Goal: Task Accomplishment & Management: Manage account settings

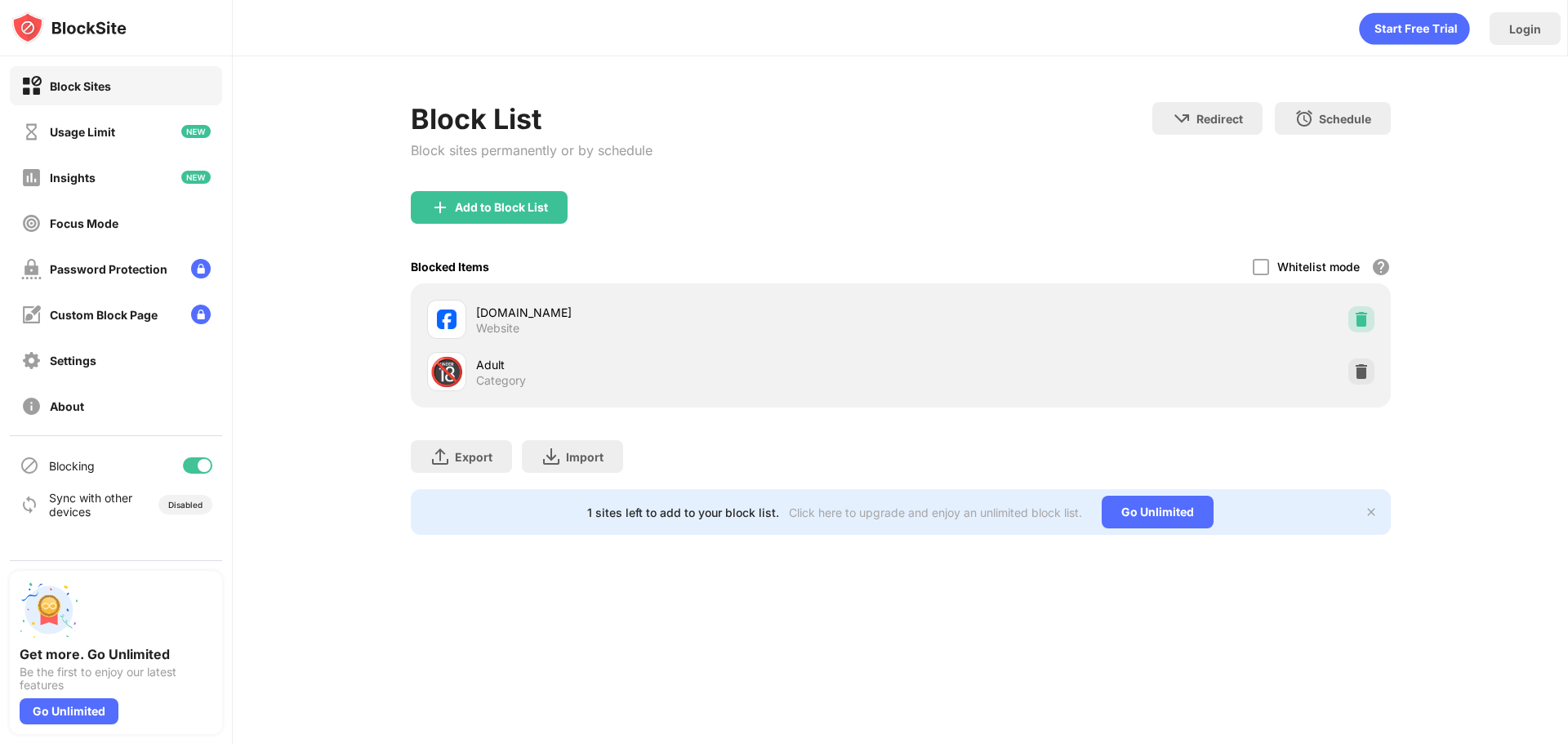
click at [1361, 325] on img at bounding box center [1361, 320] width 17 height 17
